Goal: Task Accomplishment & Management: Use online tool/utility

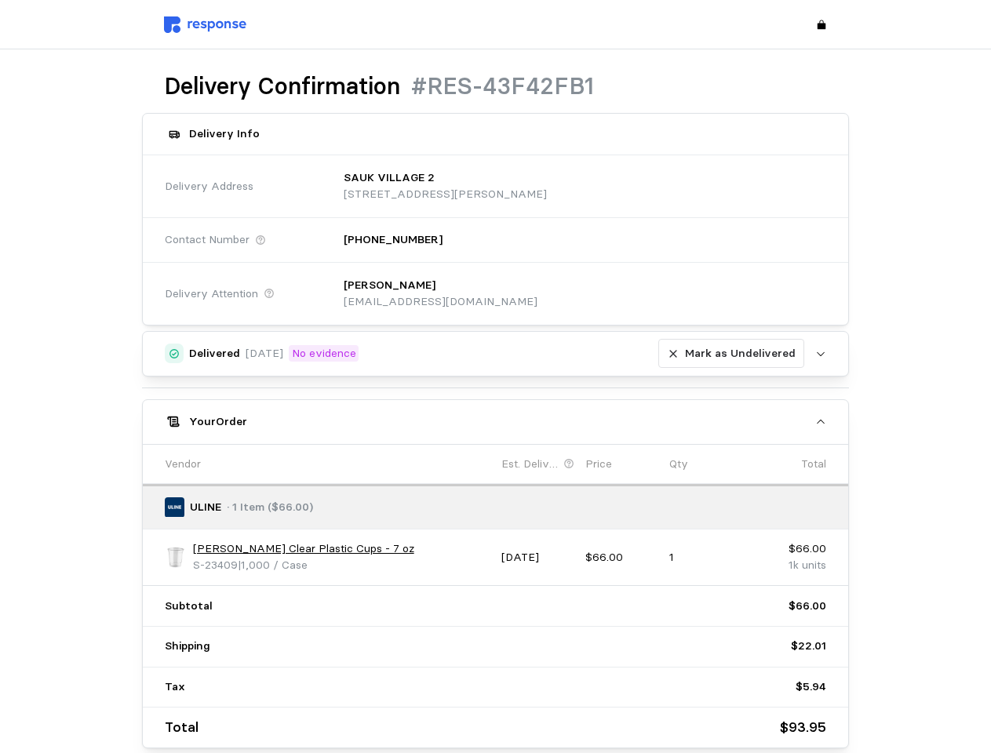
click at [495, 377] on div "Delivered [DATE] No evidence Mark as Undelivered Upload Mark as Undelivered You…" at bounding box center [496, 539] width 708 height 417
click at [547, 186] on p "[STREET_ADDRESS][PERSON_NAME]" at bounding box center [445, 194] width 203 height 17
click at [579, 293] on div "[PERSON_NAME] [EMAIL_ADDRESS][DOMAIN_NAME]" at bounding box center [580, 294] width 494 height 56
click at [496, 354] on div "Delivered [DATE] No evidence [PERSON_NAME] as Undelivered" at bounding box center [496, 354] width 615 height 30
click at [734, 354] on p "Mark as Undelivered" at bounding box center [740, 353] width 111 height 17
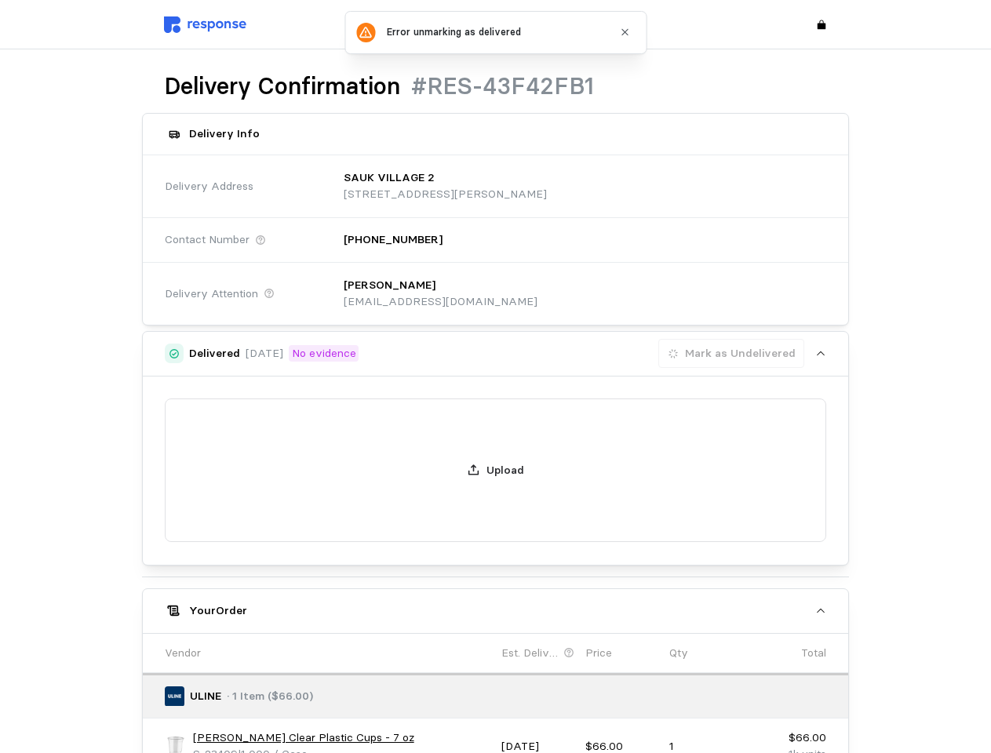
click at [496, 603] on div "Your Order" at bounding box center [496, 611] width 615 height 16
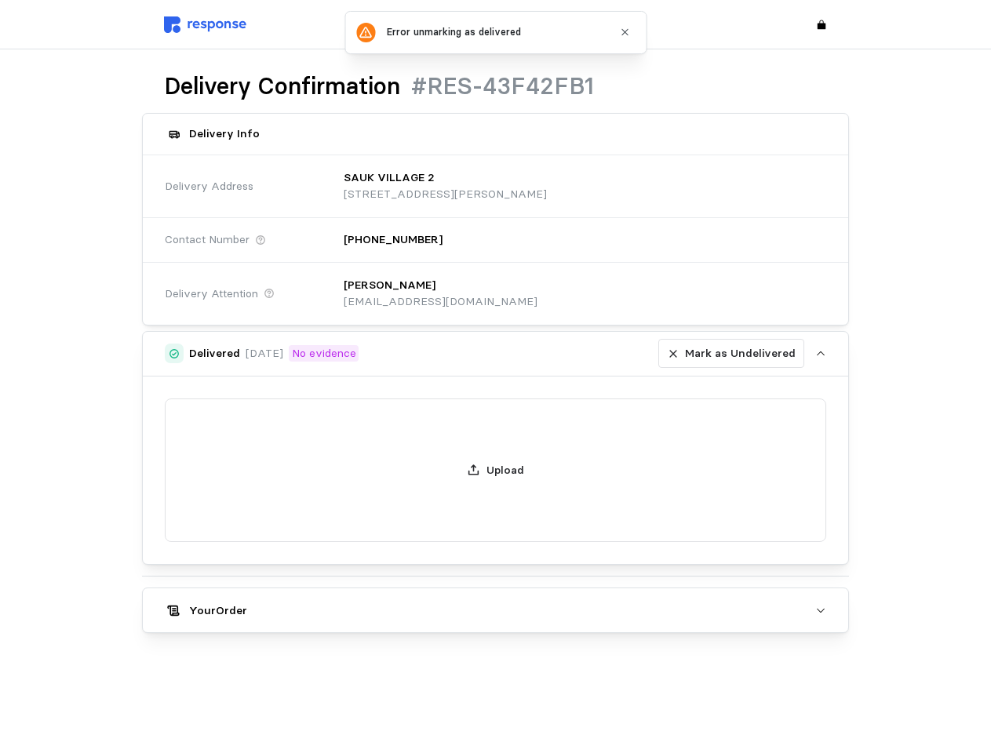
click at [176, 557] on div "Upload" at bounding box center [496, 471] width 706 height 188
click at [291, 549] on div "Upload" at bounding box center [496, 471] width 706 height 188
